Goal: Information Seeking & Learning: Compare options

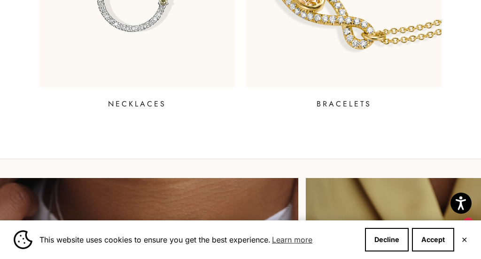
scroll to position [840, 0]
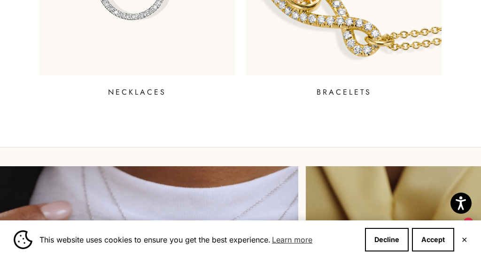
click at [328, 94] on p "BRACELETS" at bounding box center [344, 92] width 55 height 11
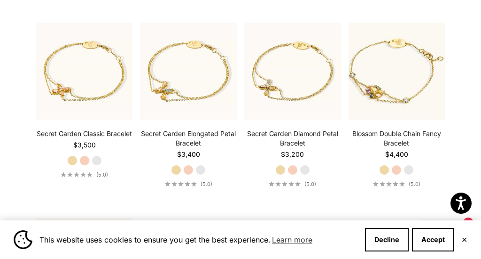
scroll to position [395, 0]
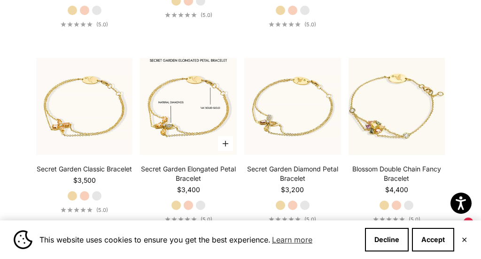
click at [194, 125] on img at bounding box center [188, 106] width 97 height 97
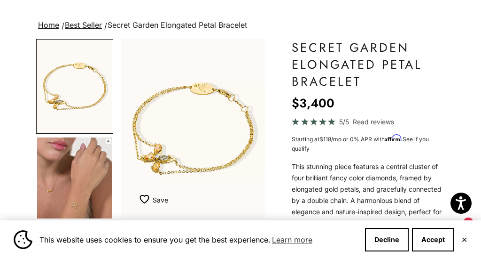
scroll to position [87, 0]
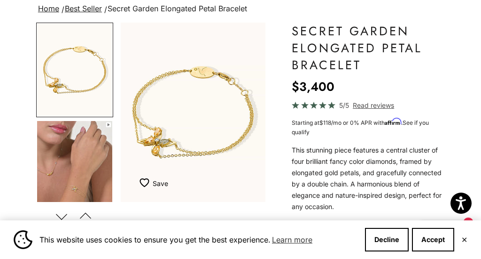
click at [167, 147] on img "Item 1 of 11" at bounding box center [193, 112] width 145 height 179
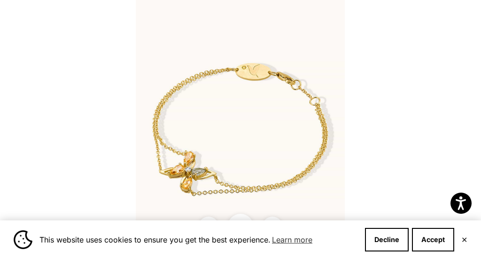
click at [172, 165] on img at bounding box center [240, 129] width 209 height 259
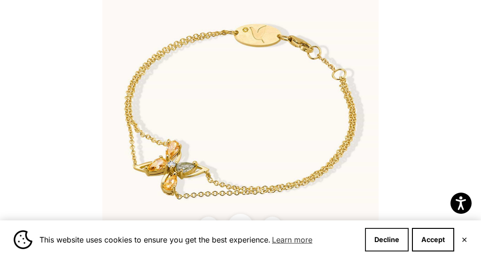
click at [389, 236] on button "Decline" at bounding box center [387, 240] width 44 height 24
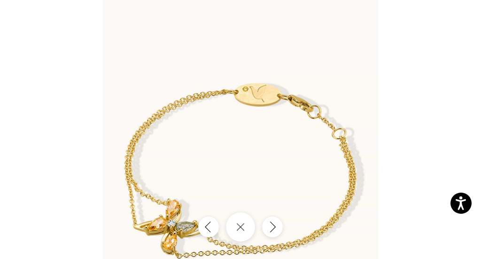
click at [249, 226] on button "Close gallery" at bounding box center [240, 226] width 29 height 29
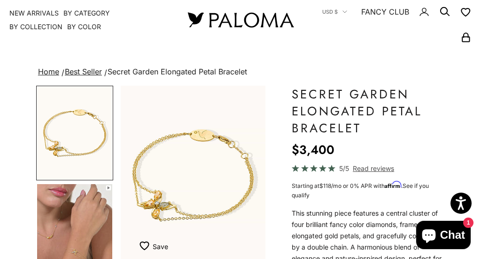
scroll to position [0, 0]
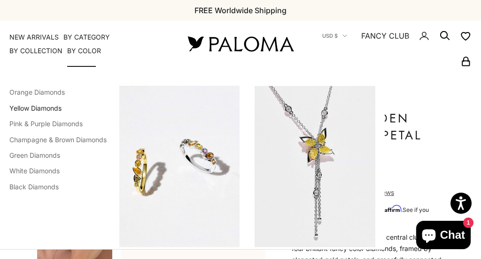
click at [56, 106] on link "Yellow Diamonds" at bounding box center [35, 108] width 52 height 8
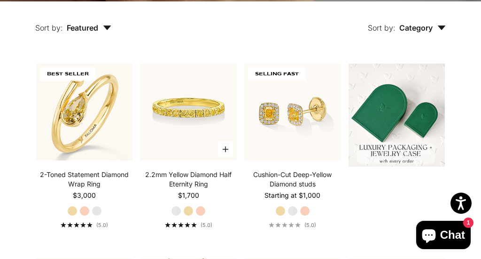
scroll to position [197, 0]
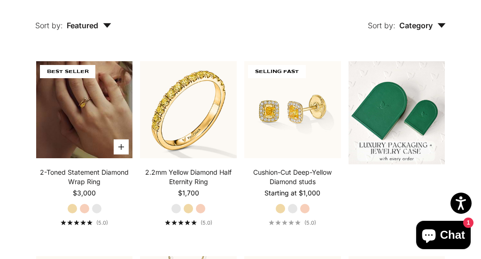
click at [105, 140] on img at bounding box center [84, 109] width 97 height 97
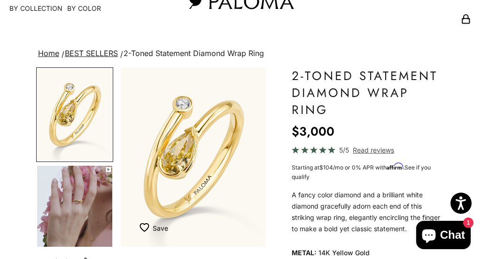
scroll to position [67, 0]
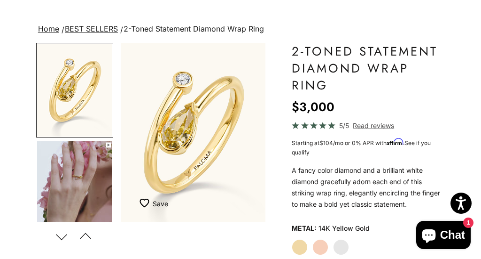
click at [79, 182] on img "Go to item 4" at bounding box center [74, 187] width 75 height 93
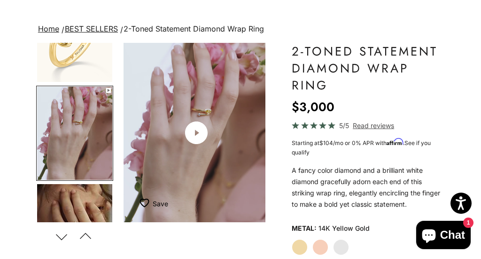
scroll to position [0, 156]
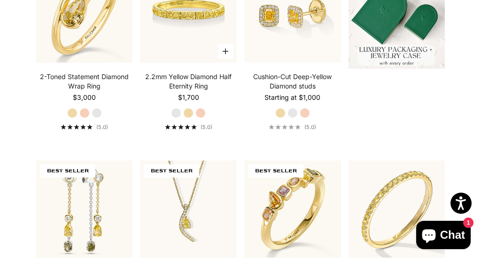
scroll to position [277, 0]
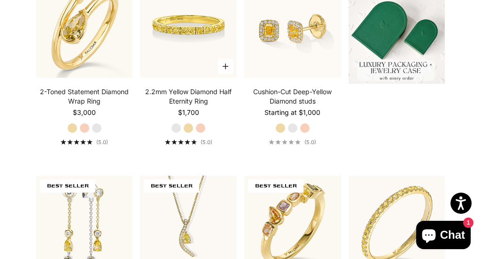
click at [161, 62] on img at bounding box center [188, 29] width 97 height 97
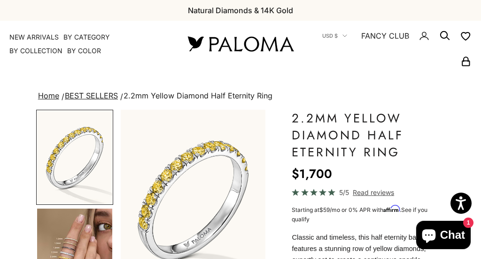
click at [86, 231] on img "Go to item 4" at bounding box center [74, 254] width 75 height 93
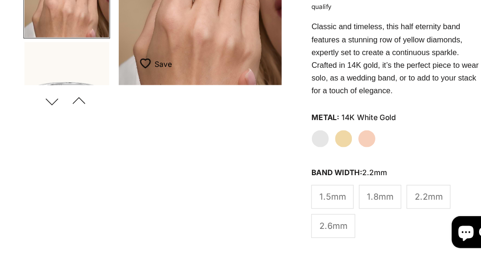
scroll to position [188, 0]
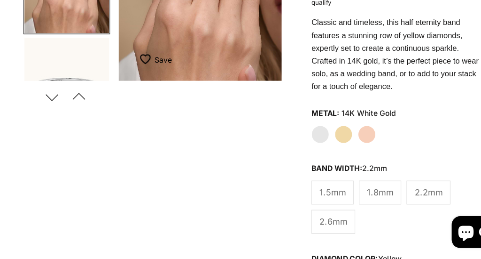
click at [325, 144] on label "Yellow Gold" at bounding box center [321, 148] width 16 height 16
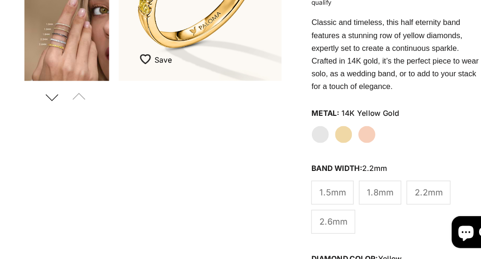
click at [308, 223] on span "2.6mm" at bounding box center [311, 225] width 25 height 12
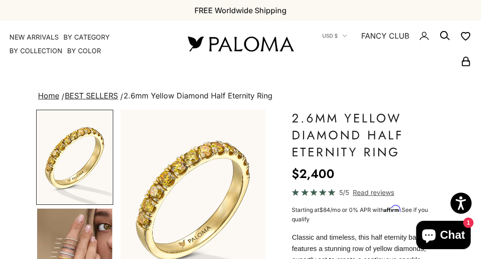
click at [91, 232] on img "Go to item 4" at bounding box center [74, 254] width 75 height 93
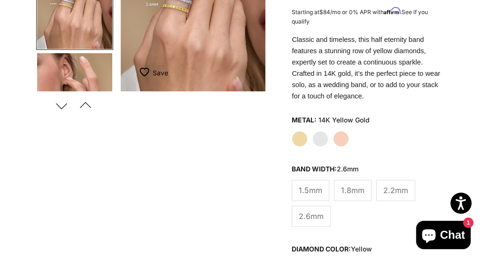
scroll to position [222, 0]
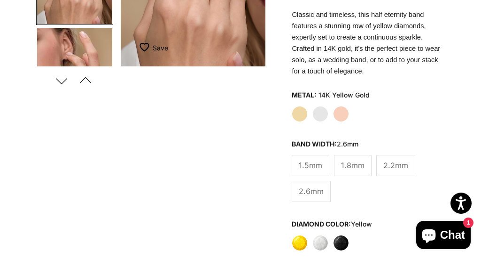
click at [322, 246] on label "White" at bounding box center [321, 243] width 16 height 16
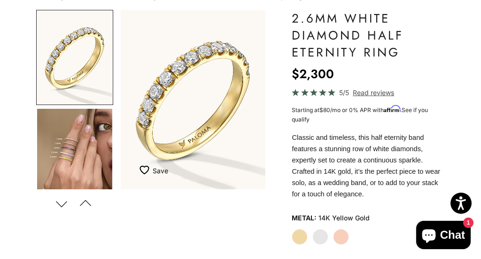
scroll to position [114, 0]
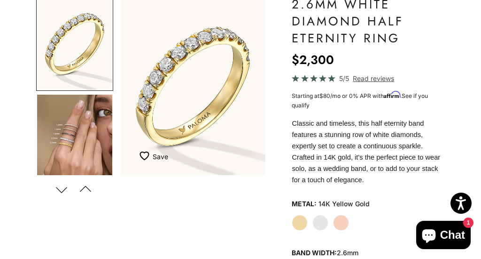
click at [62, 149] on img "Go to item 4" at bounding box center [74, 140] width 75 height 93
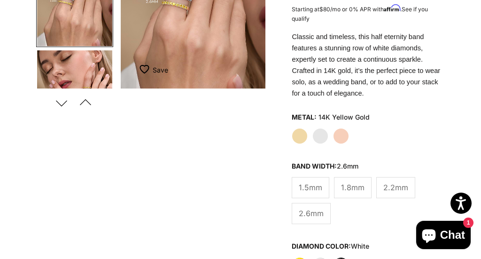
scroll to position [223, 0]
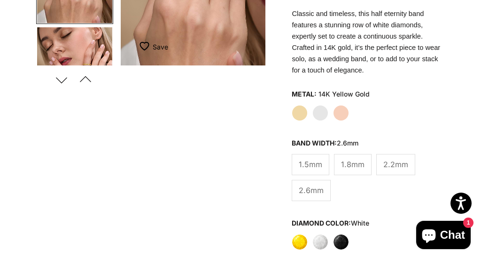
click at [301, 242] on label "Yellow" at bounding box center [300, 242] width 16 height 16
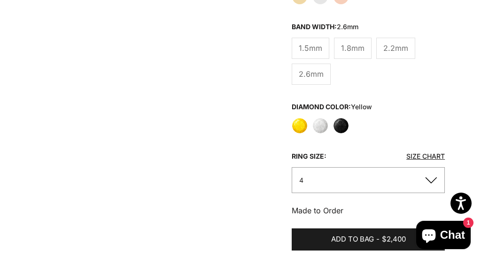
scroll to position [343, 0]
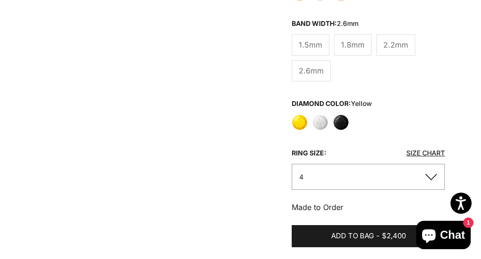
click at [328, 176] on button "4" at bounding box center [368, 177] width 153 height 26
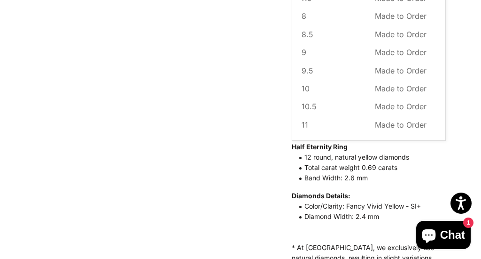
scroll to position [124, 0]
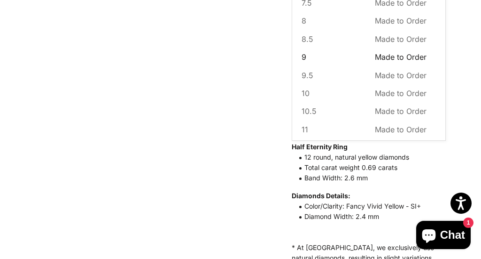
click at [336, 57] on button "9 Made to Order Sold out" at bounding box center [364, 57] width 125 height 12
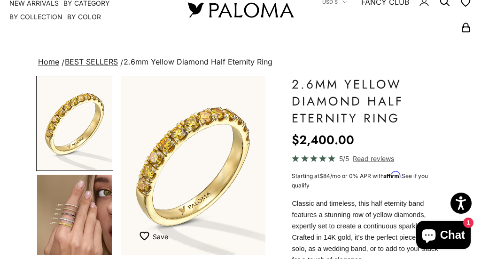
scroll to position [39, 0]
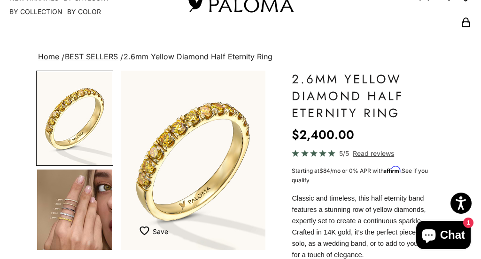
click at [157, 144] on img "Item 1 of 22" at bounding box center [193, 160] width 145 height 179
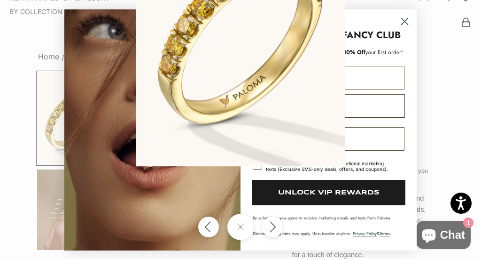
click at [406, 18] on div at bounding box center [240, 129] width 481 height 259
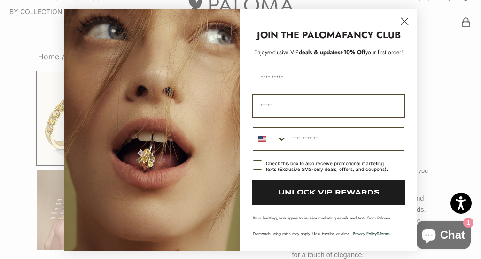
click at [406, 22] on circle "Close dialog" at bounding box center [405, 22] width 16 height 16
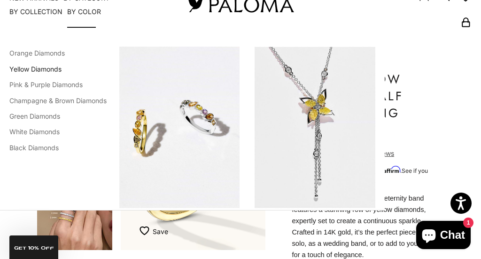
click at [50, 68] on link "Yellow Diamonds" at bounding box center [35, 69] width 52 height 8
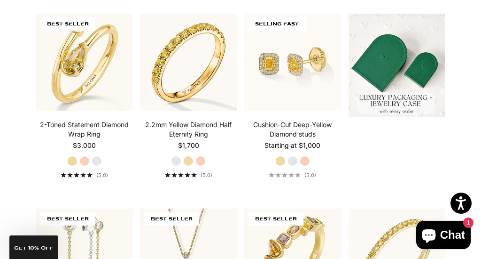
scroll to position [245, 0]
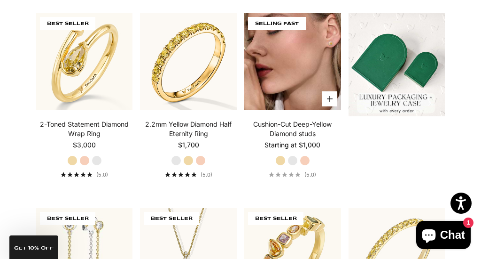
click at [290, 69] on img at bounding box center [292, 61] width 97 height 97
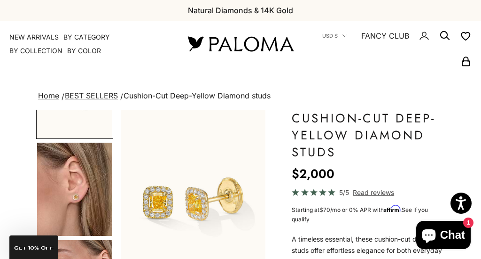
scroll to position [69, 0]
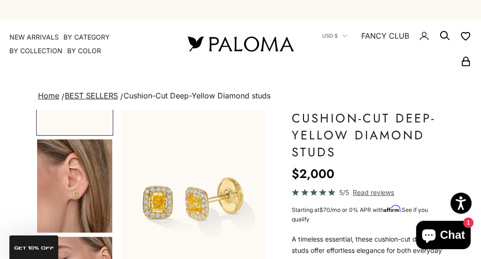
click at [76, 203] on img "Go to item 4" at bounding box center [74, 185] width 75 height 93
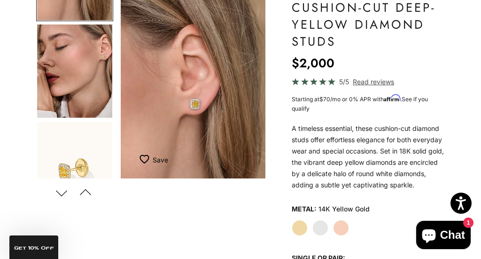
scroll to position [227, 0]
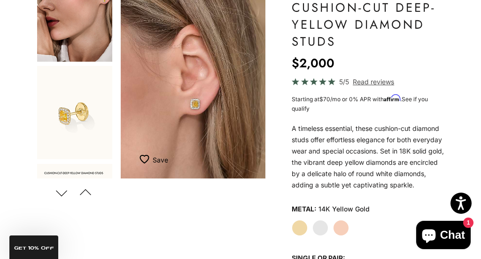
click at [79, 125] on img "Go to item 6" at bounding box center [74, 112] width 75 height 93
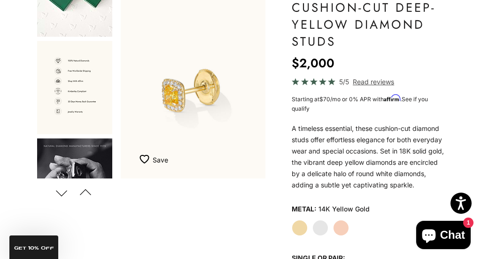
scroll to position [701, 0]
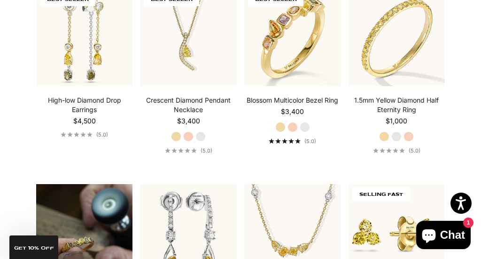
scroll to position [464, 0]
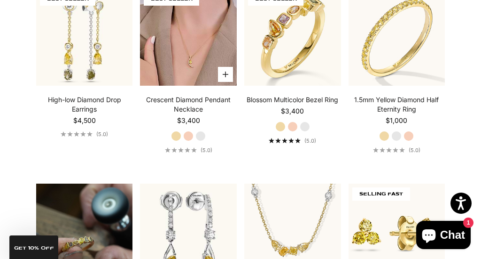
click at [214, 54] on img at bounding box center [188, 37] width 97 height 97
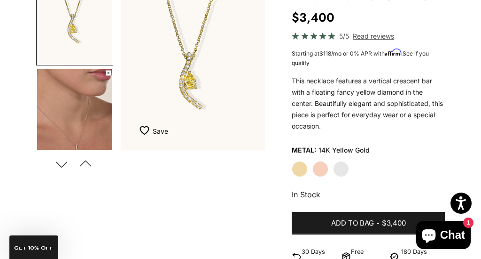
scroll to position [140, 0]
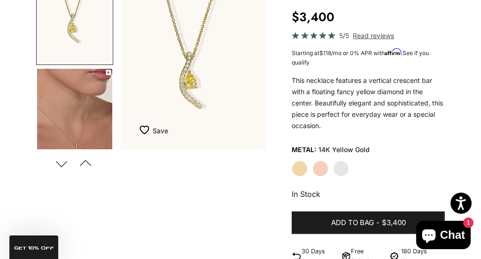
click at [304, 166] on label "Yellow Gold" at bounding box center [300, 168] width 16 height 16
click at [325, 167] on label "Rose Gold" at bounding box center [321, 168] width 16 height 16
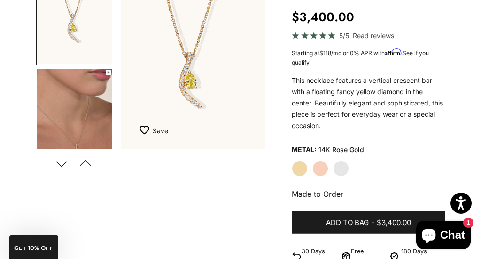
click at [343, 166] on label "White Gold" at bounding box center [341, 168] width 16 height 16
click at [298, 168] on label "Yellow Gold" at bounding box center [300, 168] width 16 height 16
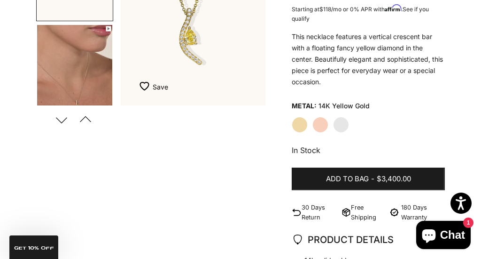
scroll to position [134, 0]
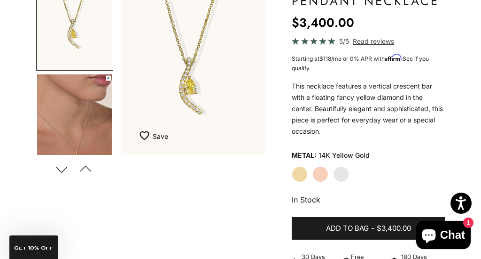
click at [94, 131] on img "Go to item 4" at bounding box center [74, 120] width 75 height 93
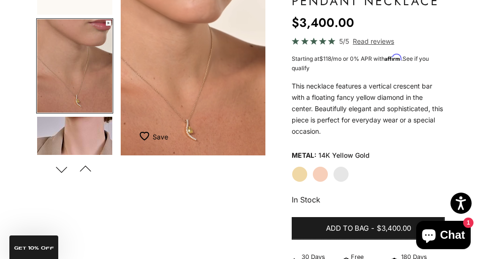
scroll to position [0, 0]
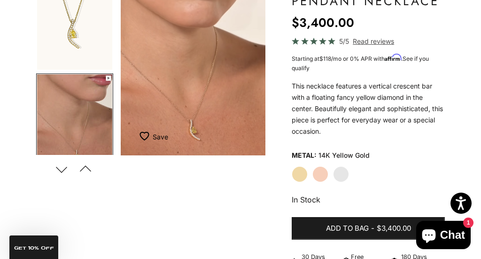
click at [74, 48] on img "Go to item 1" at bounding box center [74, 22] width 75 height 93
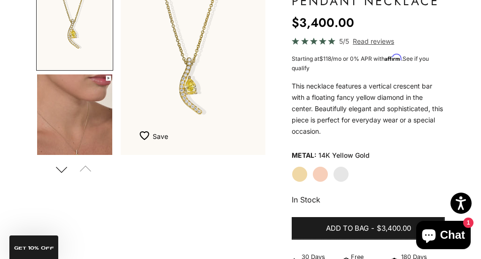
click at [190, 83] on img "Item 1 of 17" at bounding box center [193, 65] width 145 height 179
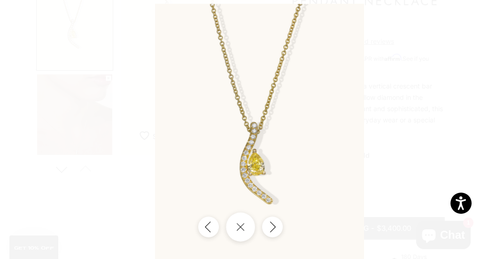
click at [242, 230] on button "Close gallery" at bounding box center [240, 226] width 29 height 29
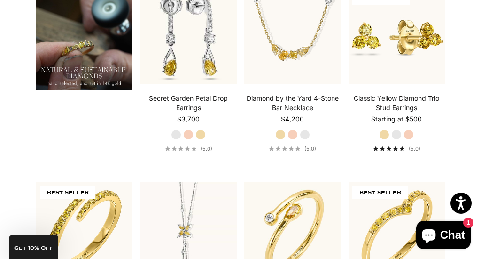
scroll to position [659, 0]
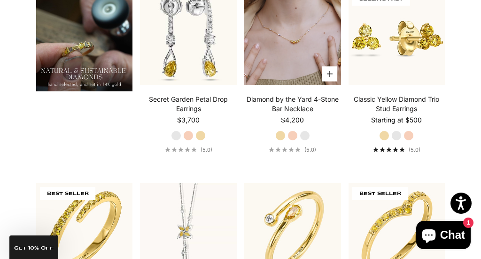
click at [285, 84] on video "#YellowGold\a#RoseGold\a#WhiteGold" at bounding box center [292, 37] width 97 height 97
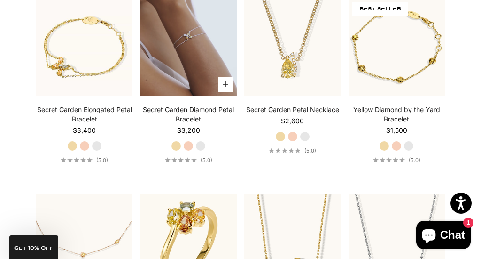
scroll to position [1804, 0]
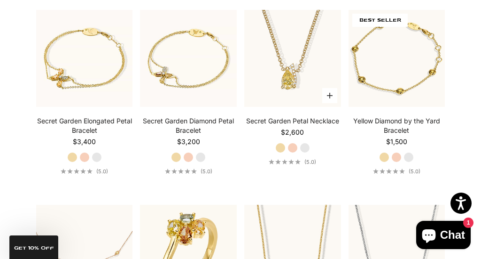
click at [291, 106] on product-card "Choose options Secret Garden Petal Necklace Starting at $2,600 Yellow Gold Rose…" at bounding box center [292, 87] width 97 height 155
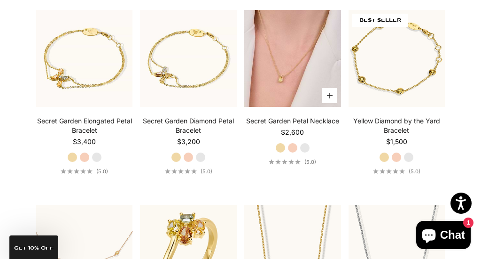
click at [300, 84] on img at bounding box center [292, 58] width 97 height 97
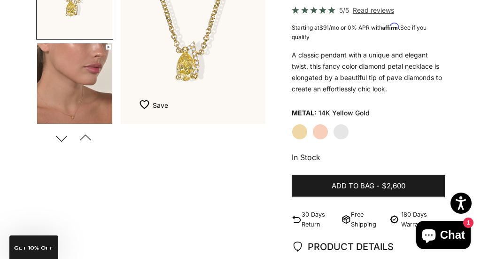
scroll to position [168, 0]
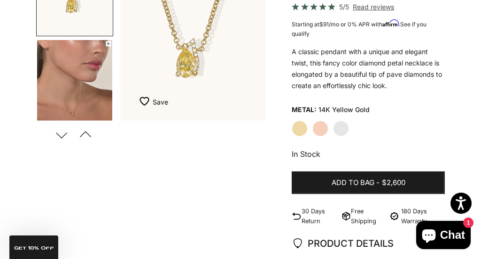
click at [297, 128] on label "Yellow Gold" at bounding box center [300, 128] width 16 height 16
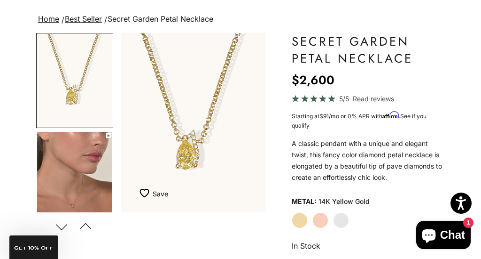
scroll to position [71, 0]
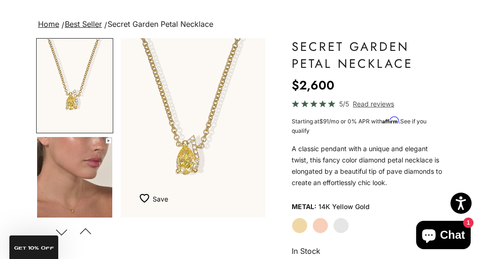
click at [75, 202] on img "Go to item 4" at bounding box center [74, 183] width 75 height 93
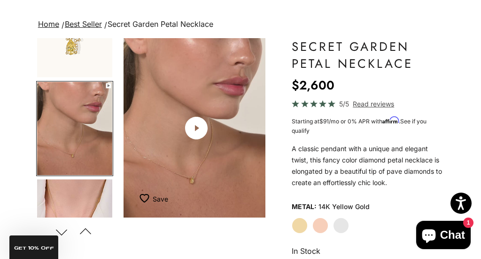
scroll to position [0, 156]
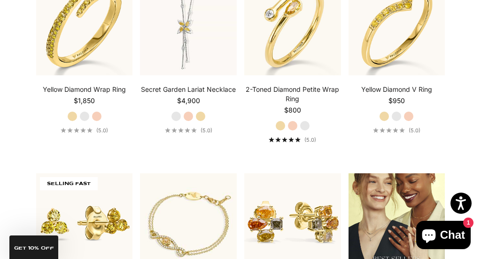
scroll to position [864, 0]
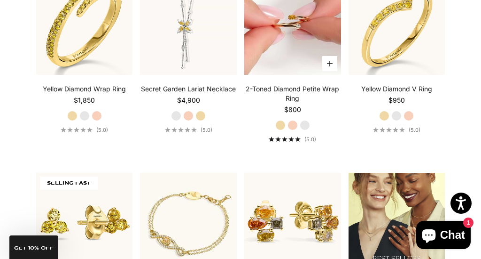
click at [281, 65] on img at bounding box center [292, 26] width 97 height 97
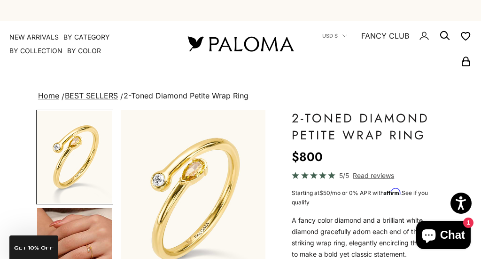
click at [369, 173] on span "Read reviews" at bounding box center [373, 175] width 41 height 11
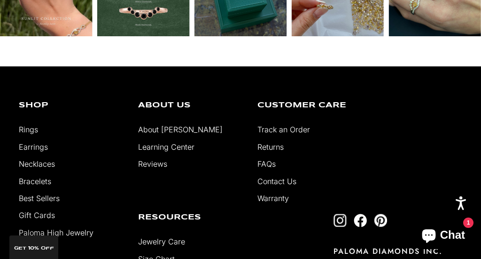
scroll to position [1693, 0]
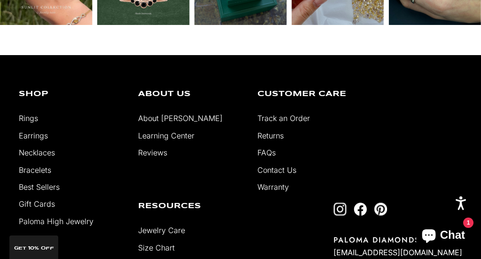
click at [277, 188] on link "Warranty" at bounding box center [273, 186] width 31 height 9
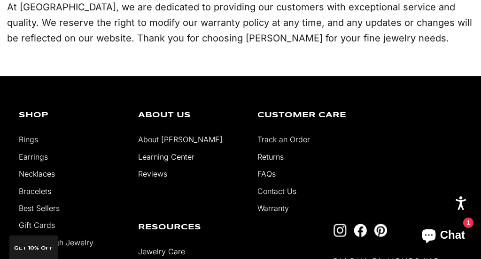
scroll to position [566, 0]
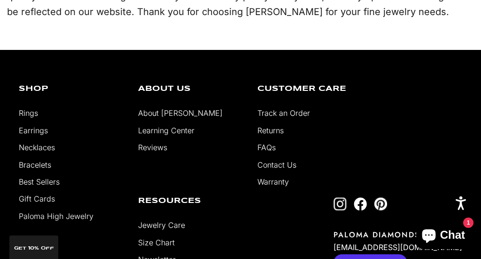
click at [48, 177] on link "Best Sellers" at bounding box center [39, 181] width 41 height 9
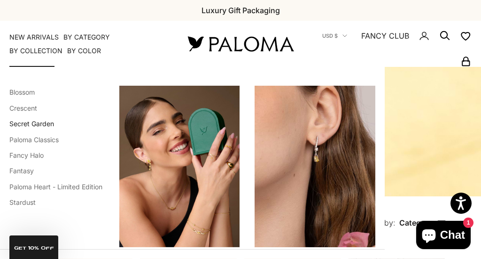
click at [29, 124] on link "Secret Garden" at bounding box center [31, 123] width 45 height 8
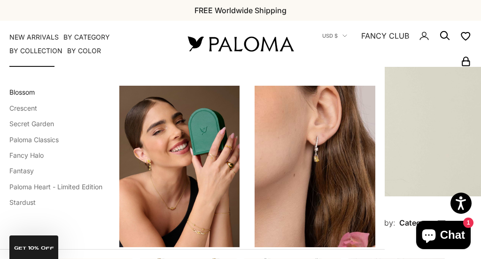
click at [29, 90] on link "Blossom" at bounding box center [21, 92] width 25 height 8
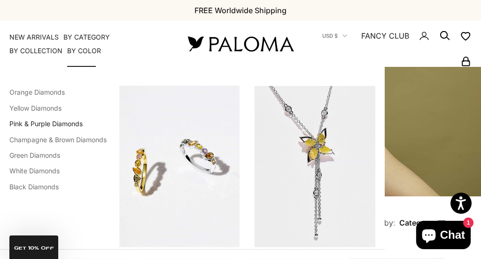
click at [75, 120] on link "Pink & Purple Diamonds" at bounding box center [45, 123] width 73 height 8
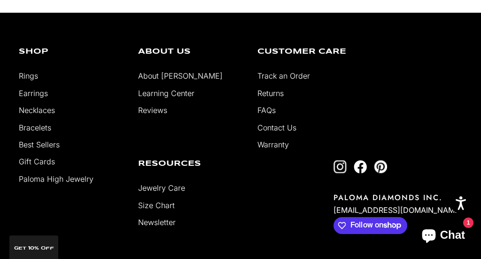
scroll to position [832, 0]
